Goal: Task Accomplishment & Management: Manage account settings

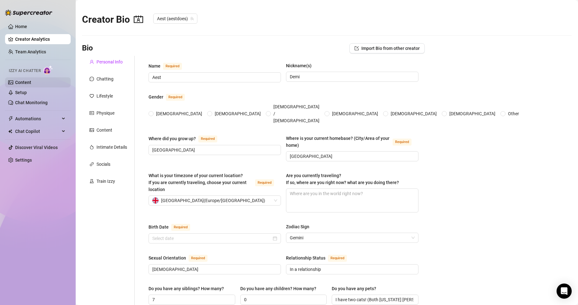
radio input "true"
type input "[DATE]"
click at [27, 94] on link "Setup" at bounding box center [21, 92] width 12 height 5
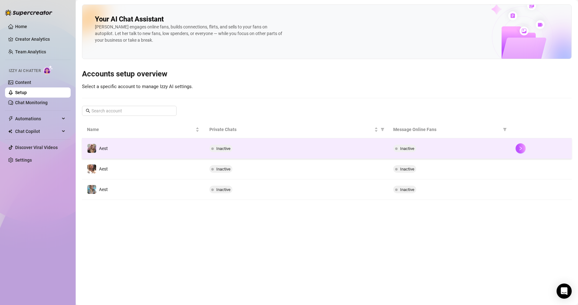
click at [309, 147] on div "Inactive" at bounding box center [297, 149] width 174 height 8
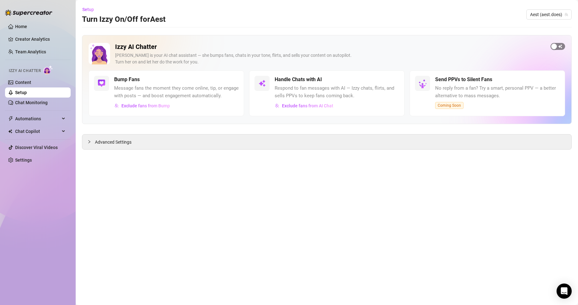
click at [560, 45] on span "button" at bounding box center [558, 46] width 15 height 7
click at [27, 93] on link "Setup" at bounding box center [21, 92] width 12 height 5
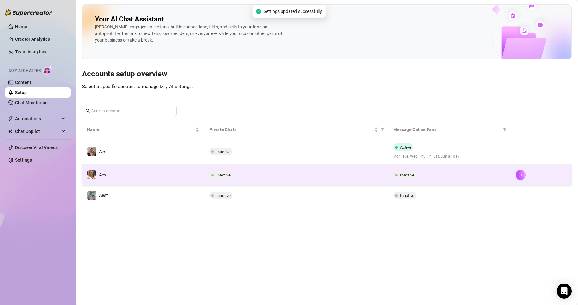
click at [330, 179] on td "Inactive" at bounding box center [296, 175] width 184 height 21
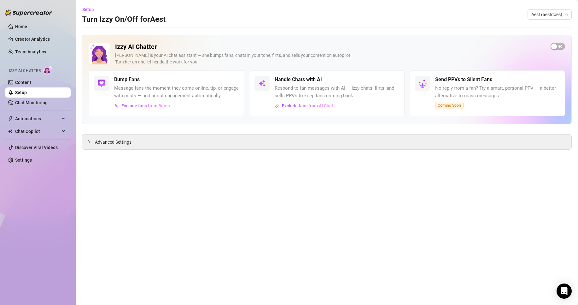
click at [561, 42] on div "Izzy AI Chatter [PERSON_NAME] is your AI chat assistant — she bumps fans, chats…" at bounding box center [327, 79] width 490 height 89
click at [557, 46] on button "button" at bounding box center [558, 46] width 15 height 7
click at [27, 95] on link "Setup" at bounding box center [21, 92] width 12 height 5
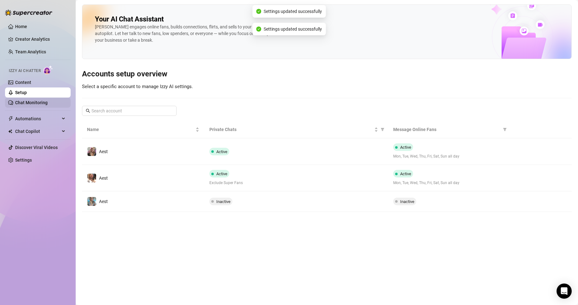
click at [38, 105] on link "Chat Monitoring" at bounding box center [31, 102] width 32 height 5
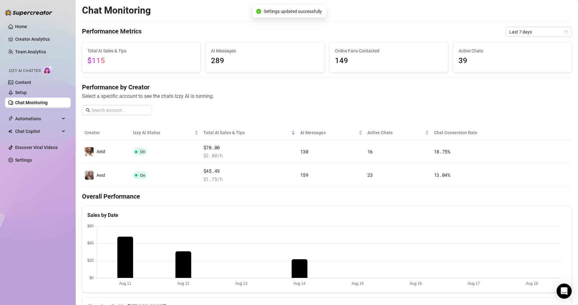
click at [251, 111] on div "Performance by Creator Select a specific account to see the chats Izzy AI is ru…" at bounding box center [327, 102] width 490 height 38
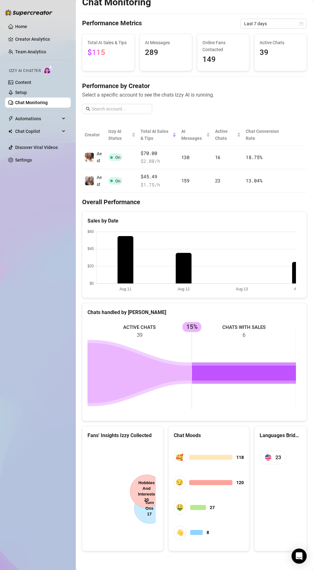
scroll to position [8, 0]
click at [26, 24] on link "Home" at bounding box center [21, 26] width 12 height 5
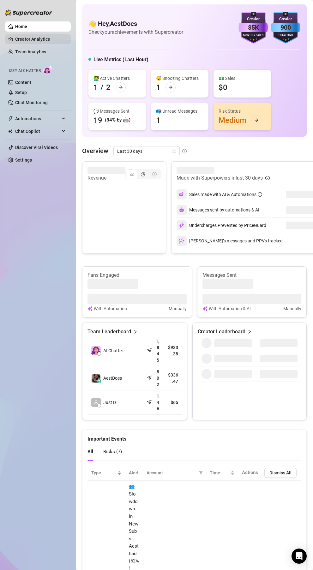
click at [20, 38] on link "Creator Analytics" at bounding box center [40, 39] width 50 height 10
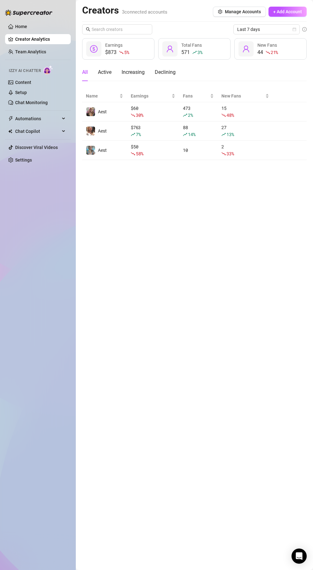
click at [249, 204] on main "Creators 3 connected accounts Manage Accounts + Add Account Last 7 days $873 5 …" at bounding box center [194, 285] width 237 height 570
